Goal: Complete application form

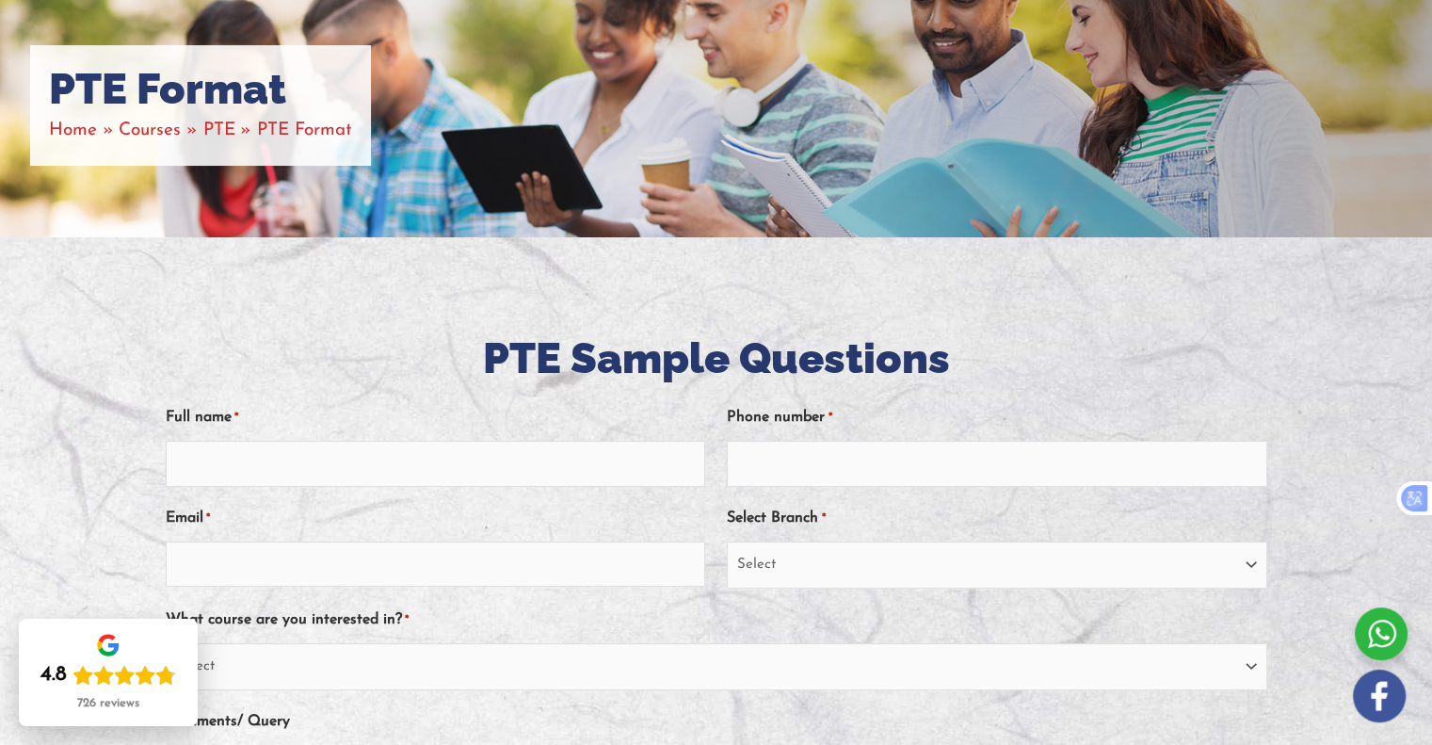
scroll to position [382, 0]
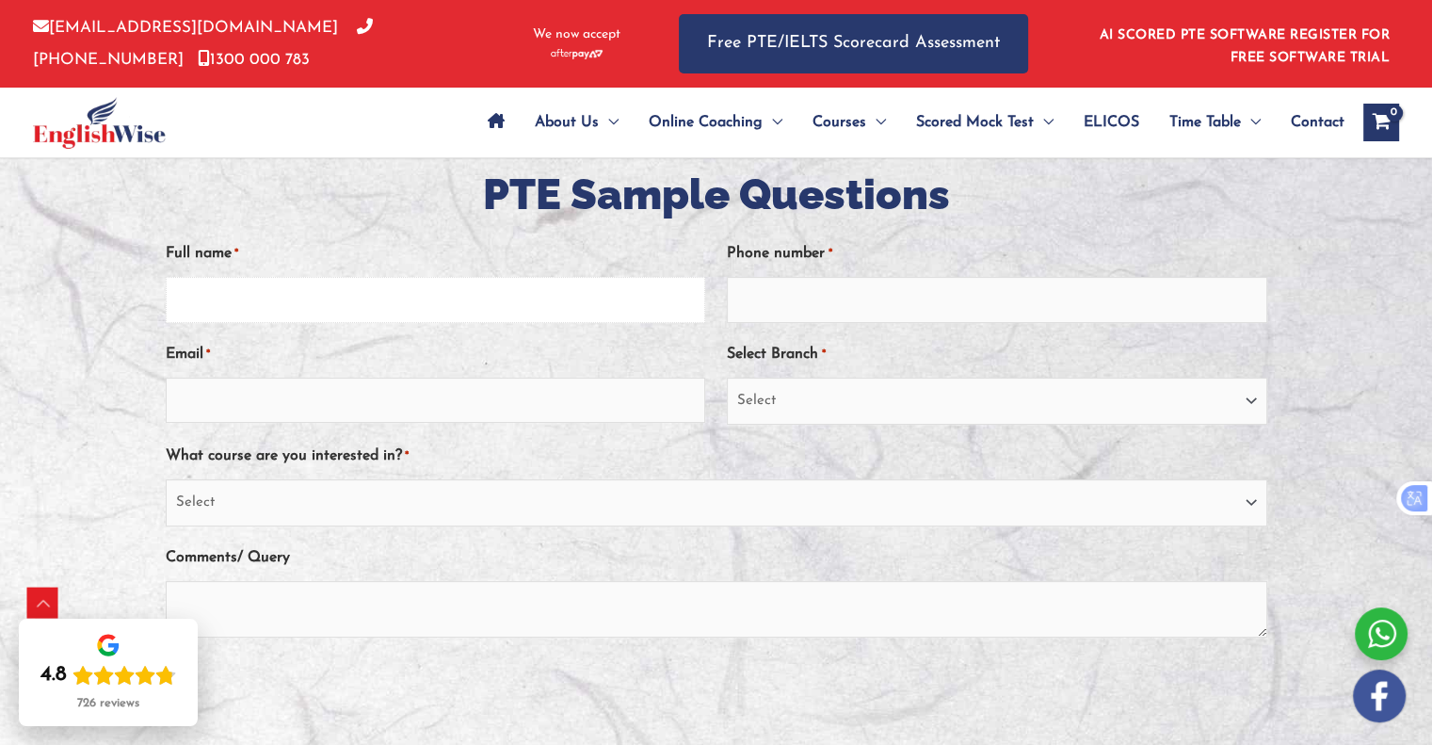
click at [308, 317] on input "Full name *" at bounding box center [436, 299] width 540 height 45
type input "Ritchill Yamba"
type input "09555080850"
click at [339, 397] on input "Email *" at bounding box center [436, 400] width 540 height 45
type input "[EMAIL_ADDRESS][DOMAIN_NAME]"
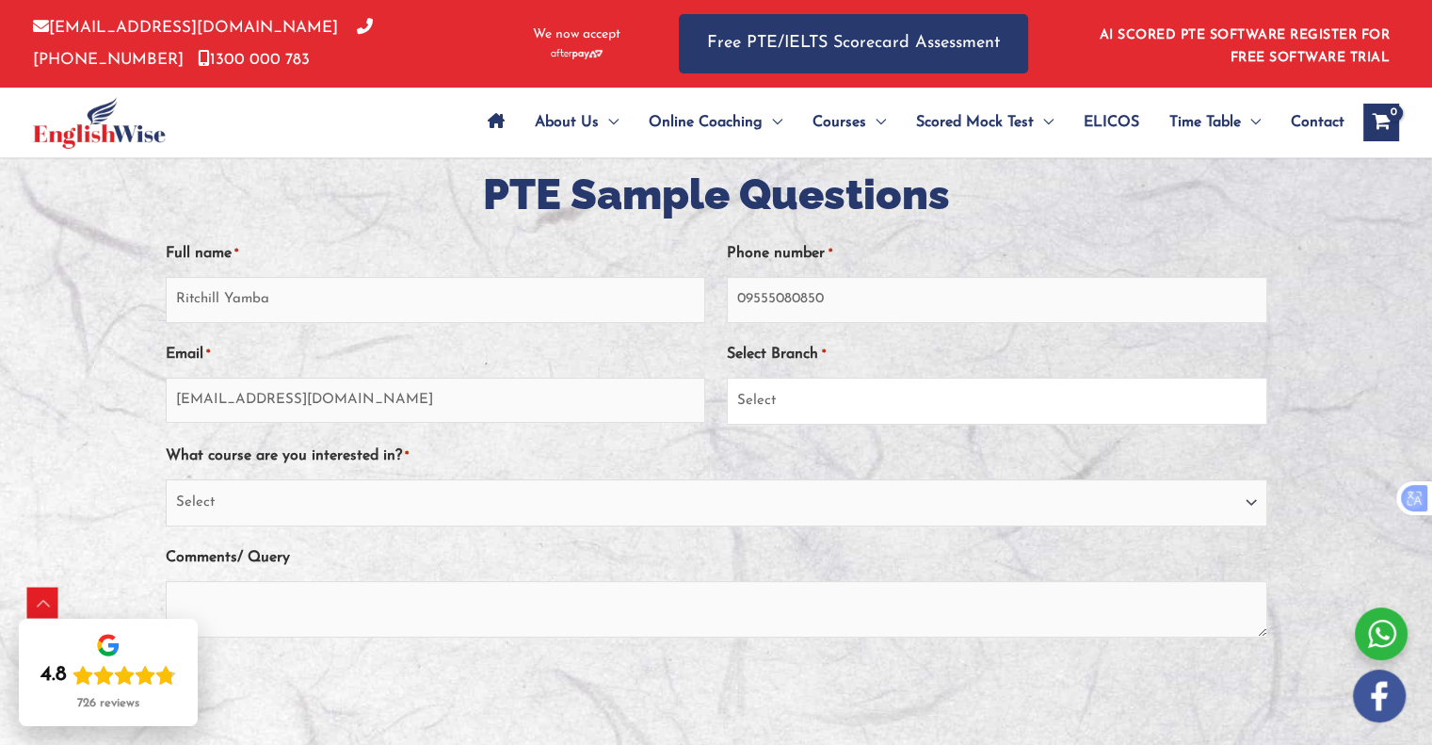
click at [771, 405] on select "Select [GEOGRAPHIC_DATA] [GEOGRAPHIC_DATA] [GEOGRAPHIC_DATA] EnglishWise Global…" at bounding box center [997, 401] width 540 height 47
select select "EnglishWise Global [GEOGRAPHIC_DATA]"
click at [727, 378] on select "Select [GEOGRAPHIC_DATA] [GEOGRAPHIC_DATA] [GEOGRAPHIC_DATA] EnglishWise Global…" at bounding box center [997, 401] width 540 height 47
click at [898, 494] on select "Select PTE NAATI IELTS OET General English" at bounding box center [717, 502] width 1102 height 47
select select "PTE"
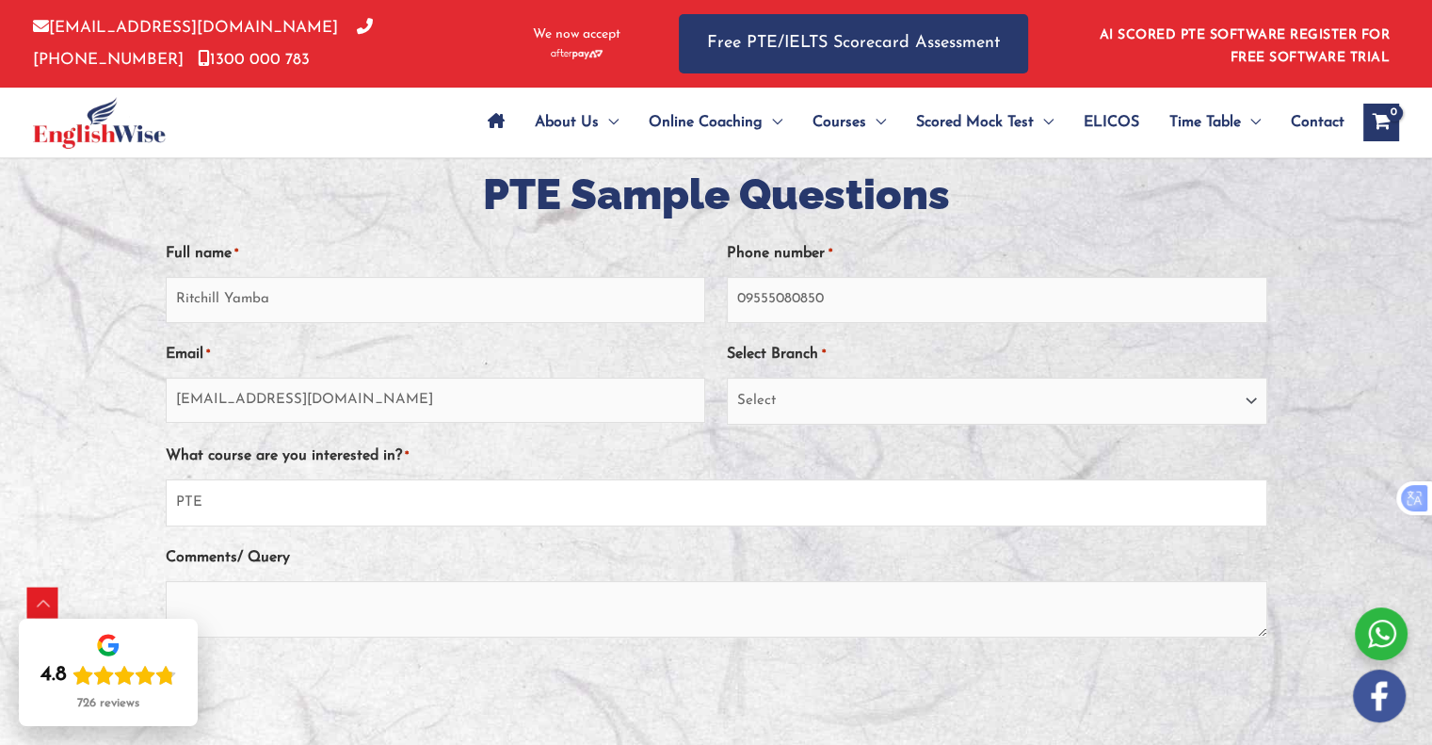
click at [166, 479] on select "Select PTE NAATI IELTS OET General English" at bounding box center [717, 502] width 1102 height 47
click at [621, 620] on textarea "Comments/ Query" at bounding box center [717, 609] width 1102 height 56
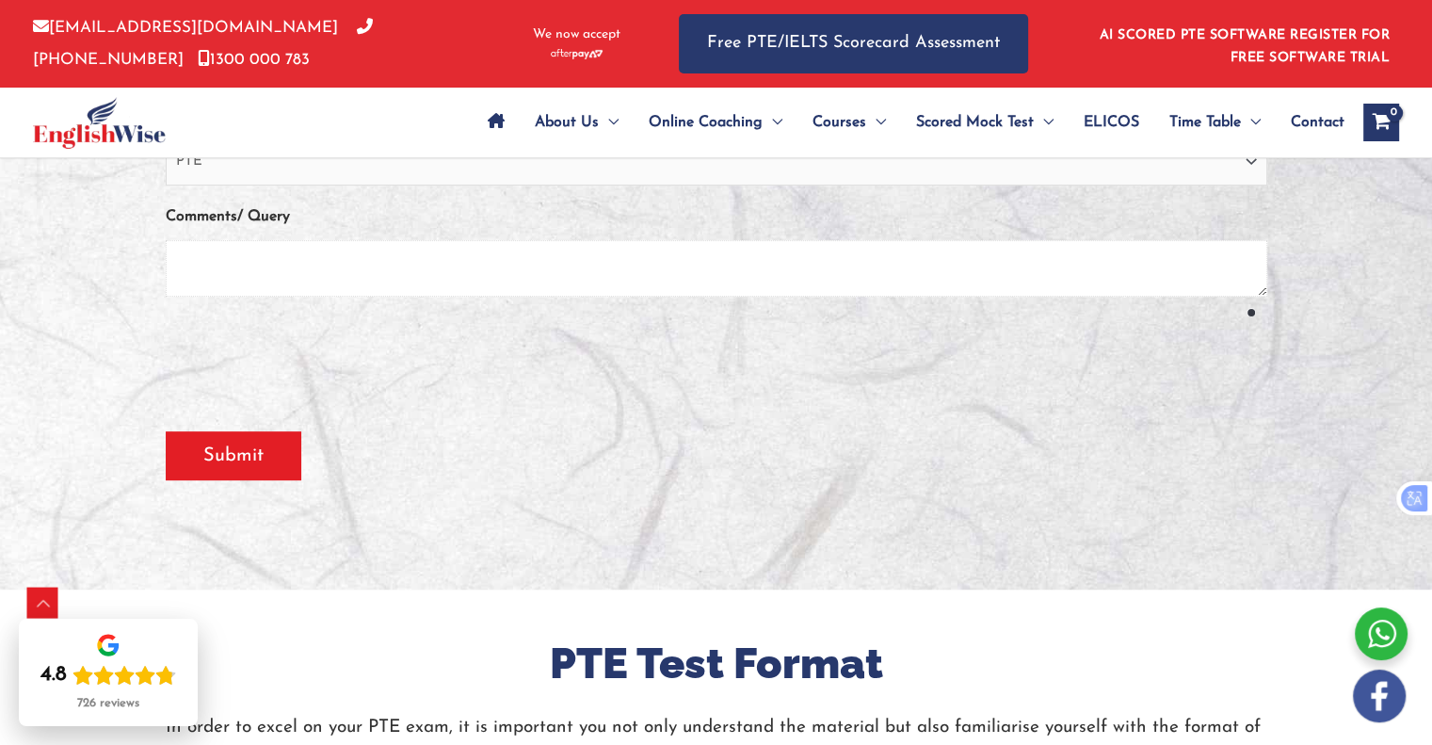
scroll to position [725, 0]
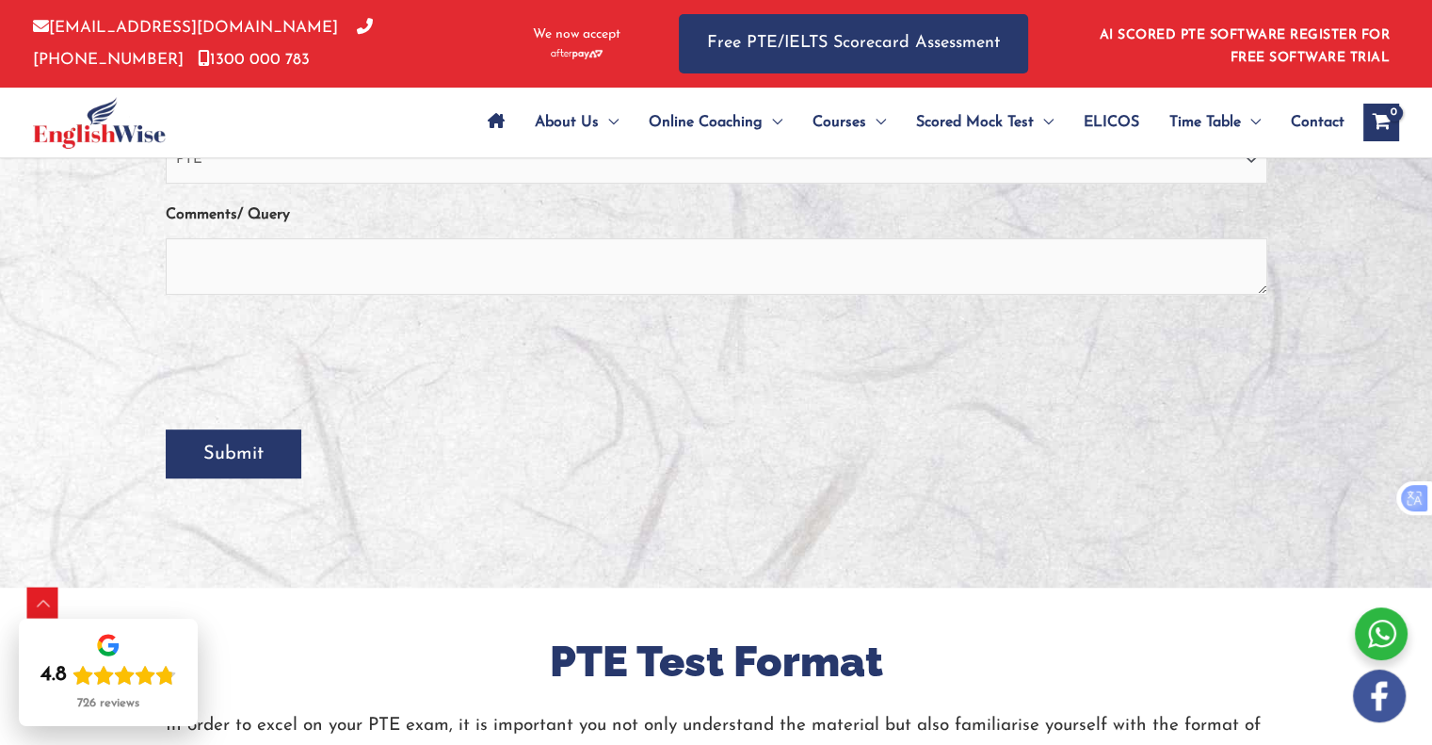
click at [242, 465] on input "Submit" at bounding box center [234, 453] width 136 height 49
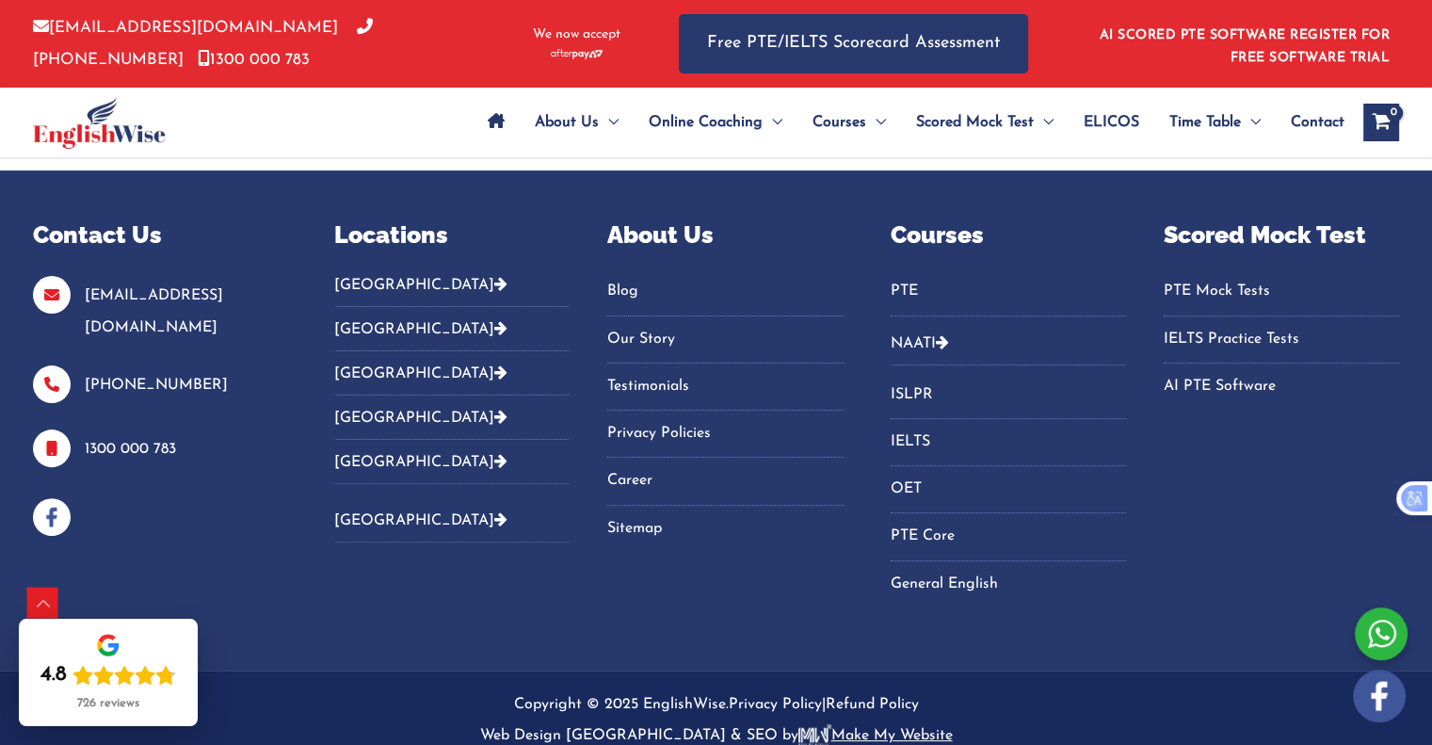
scroll to position [522, 0]
